Goal: Task Accomplishment & Management: Complete application form

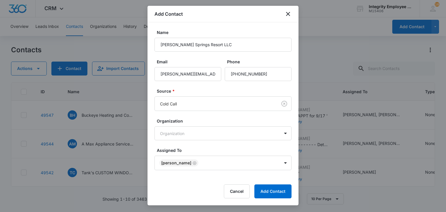
click at [198, 152] on label "Assigned To" at bounding box center [225, 150] width 137 height 6
click at [201, 159] on body "CRM Apps Reputation Websites Forms CRM Email Social Shop Payments POS Content A…" at bounding box center [223, 106] width 446 height 212
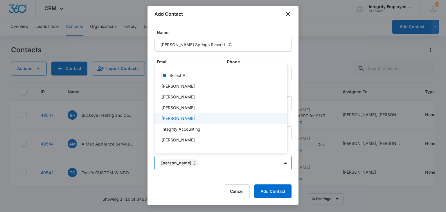
scroll to position [0, 0]
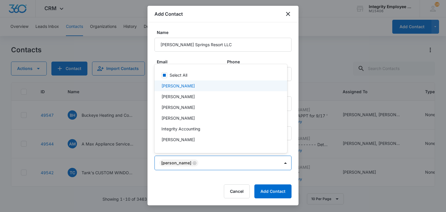
click at [189, 86] on p "[PERSON_NAME]" at bounding box center [177, 86] width 33 height 6
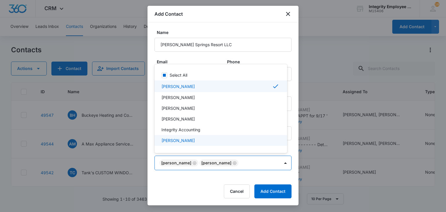
click at [272, 191] on div at bounding box center [223, 106] width 446 height 212
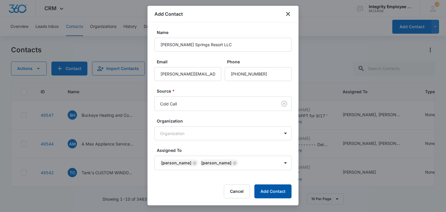
click at [276, 194] on button "Add Contact" at bounding box center [272, 191] width 37 height 14
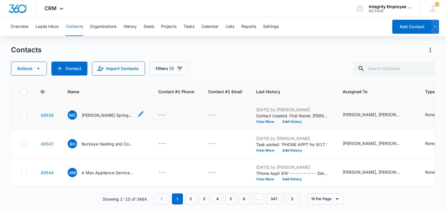
click at [106, 116] on p "[PERSON_NAME] Springs Resort LLC" at bounding box center [108, 115] width 52 height 6
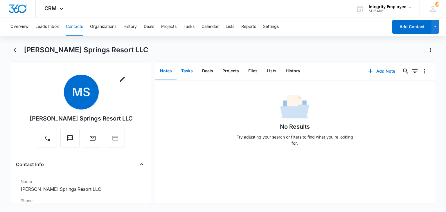
click at [187, 73] on button "Tasks" at bounding box center [186, 71] width 21 height 18
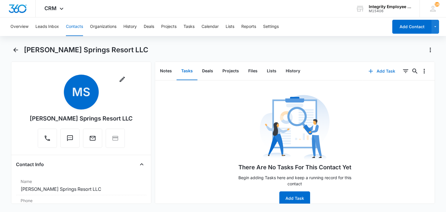
click at [389, 72] on button "Add Task" at bounding box center [382, 71] width 38 height 14
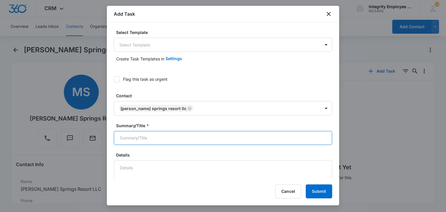
click at [209, 141] on input "Summary/Title *" at bounding box center [223, 138] width 218 height 14
type input "phone appt for 9/18"
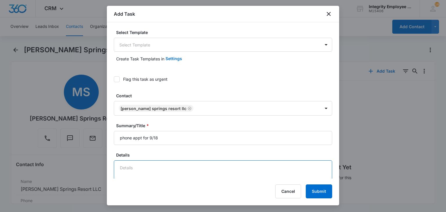
click at [218, 164] on textarea "Details" at bounding box center [223, 176] width 218 height 33
paste textarea "2392677900"
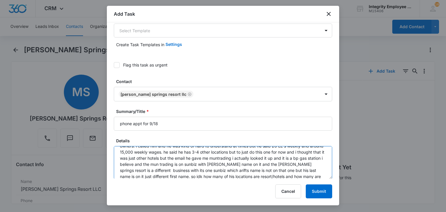
scroll to position [26, 0]
type textarea "9/16-got this off [PERSON_NAME] november list. first i called [PHONE_NUMBER] an…"
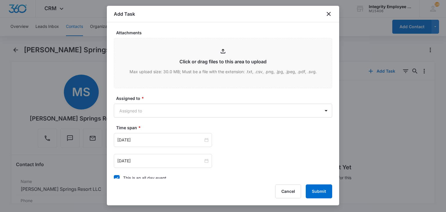
scroll to position [306, 0]
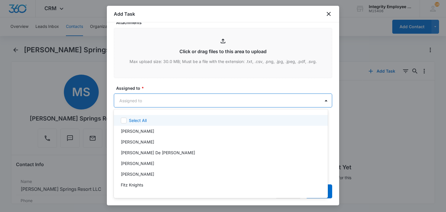
click at [219, 98] on body "CRM Apps Reputation Websites Forms CRM Email Social Shop Payments POS Content A…" at bounding box center [223, 106] width 446 height 212
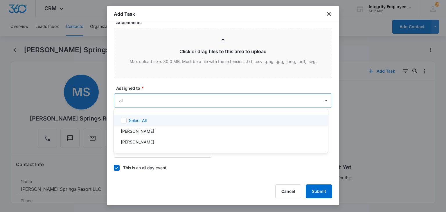
type input "ale"
click at [203, 117] on div "[PERSON_NAME]" at bounding box center [220, 120] width 199 height 6
type input "mar"
click at [163, 121] on div "[PERSON_NAME]" at bounding box center [220, 121] width 199 height 6
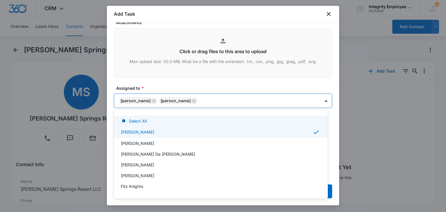
click at [166, 78] on div at bounding box center [223, 106] width 446 height 212
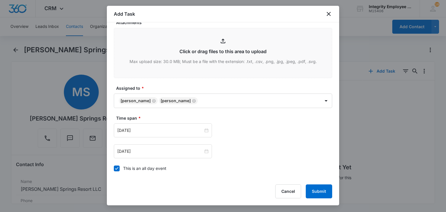
click at [141, 170] on div "This is an all day event" at bounding box center [144, 168] width 43 height 6
click at [114, 168] on input "This is an all day event" at bounding box center [114, 168] width 0 height 0
click at [152, 124] on div "[DATE]" at bounding box center [163, 130] width 98 height 14
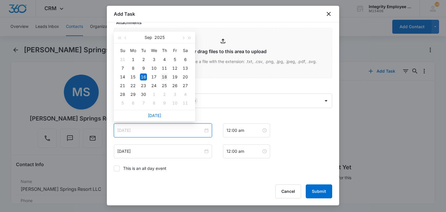
type input "[DATE]"
click at [163, 75] on div "18" at bounding box center [164, 76] width 7 height 7
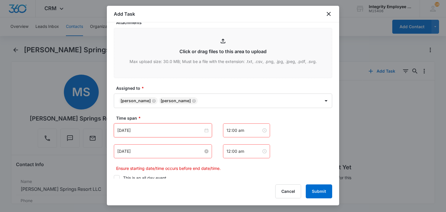
click at [152, 153] on input "[DATE]" at bounding box center [160, 151] width 86 height 6
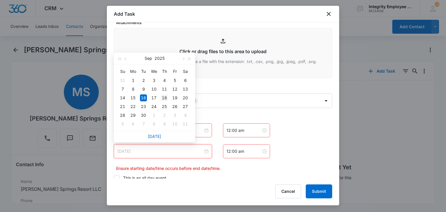
type input "[DATE]"
drag, startPoint x: 163, startPoint y: 99, endPoint x: 168, endPoint y: 101, distance: 6.1
click at [164, 98] on div "18" at bounding box center [164, 97] width 7 height 7
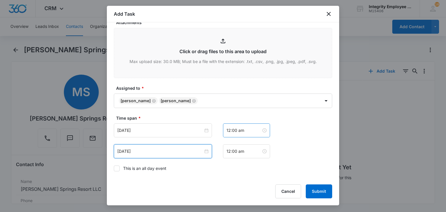
click at [235, 134] on div "12:00 am" at bounding box center [246, 130] width 47 height 14
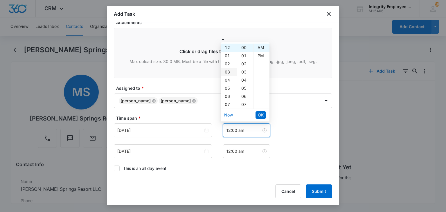
click at [229, 69] on div "03" at bounding box center [229, 72] width 16 height 8
drag, startPoint x: 258, startPoint y: 54, endPoint x: 261, endPoint y: 79, distance: 24.6
click at [258, 55] on div "PM" at bounding box center [261, 56] width 16 height 8
type input "3:00 pm"
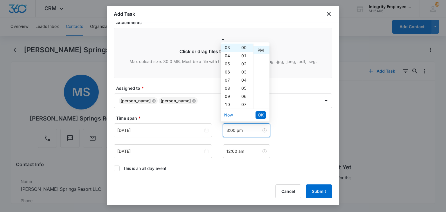
scroll to position [8, 0]
click at [261, 114] on span "OK" at bounding box center [261, 115] width 6 height 6
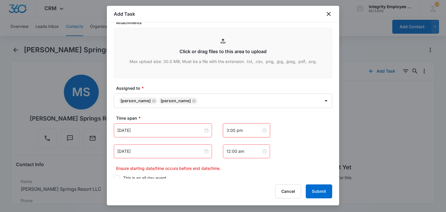
click at [245, 158] on div "[DATE] [DATE] Su Mo Tu We Th Fr Sa 31 1 2 3 4 5 6 7 8 9 10 11 12 13 14 15 16 17…" at bounding box center [223, 147] width 218 height 48
click at [243, 153] on input "12:00 am" at bounding box center [243, 151] width 35 height 6
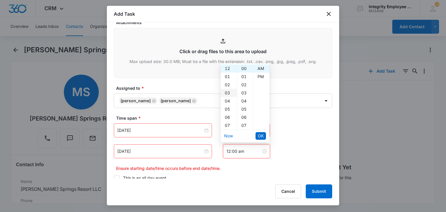
click at [226, 94] on div "03" at bounding box center [229, 93] width 16 height 8
click at [228, 80] on div "04" at bounding box center [229, 77] width 16 height 8
click at [259, 74] on div "PM" at bounding box center [261, 77] width 16 height 8
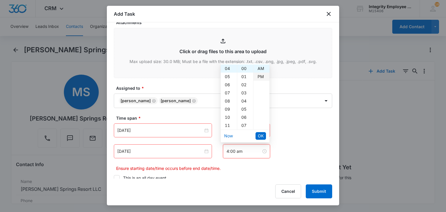
type input "4:00 pm"
click at [257, 139] on button "OK" at bounding box center [260, 136] width 10 height 8
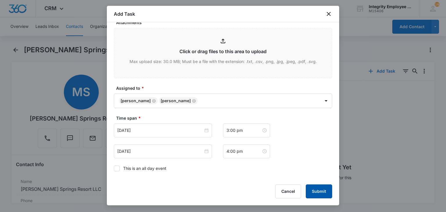
click at [310, 193] on button "Submit" at bounding box center [319, 191] width 26 height 14
